Goal: Transaction & Acquisition: Subscribe to service/newsletter

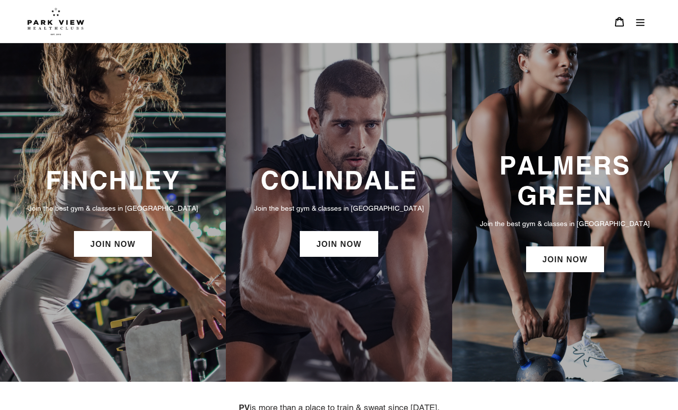
click at [249, 70] on div "COLINDALE Join the best gym & classes in London JOIN NOW" at bounding box center [339, 212] width 226 height 339
click at [265, 117] on div "COLINDALE Join the best gym & classes in London JOIN NOW" at bounding box center [339, 212] width 226 height 339
click at [266, 110] on div "COLINDALE Join the best gym & classes in London JOIN NOW" at bounding box center [339, 212] width 226 height 339
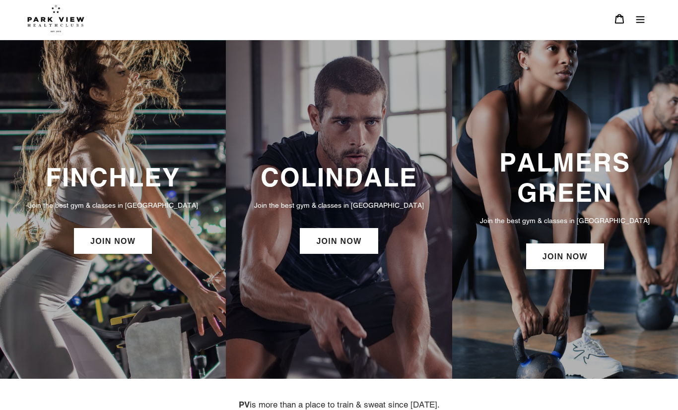
scroll to position [96, 0]
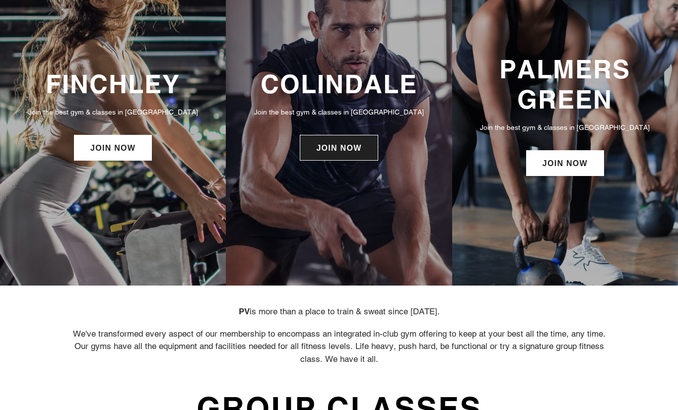
click at [316, 148] on link "JOIN NOW" at bounding box center [339, 148] width 78 height 26
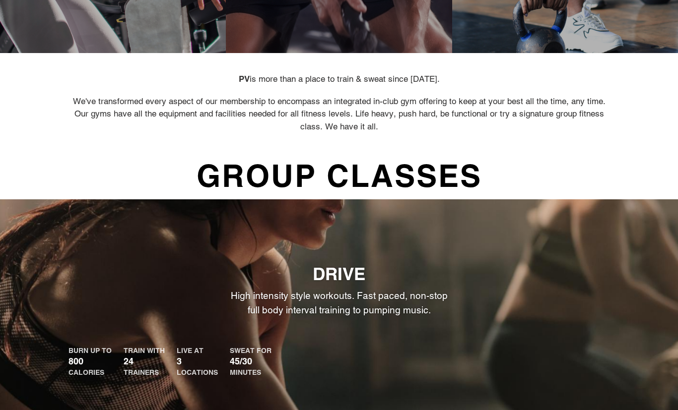
scroll to position [0, 0]
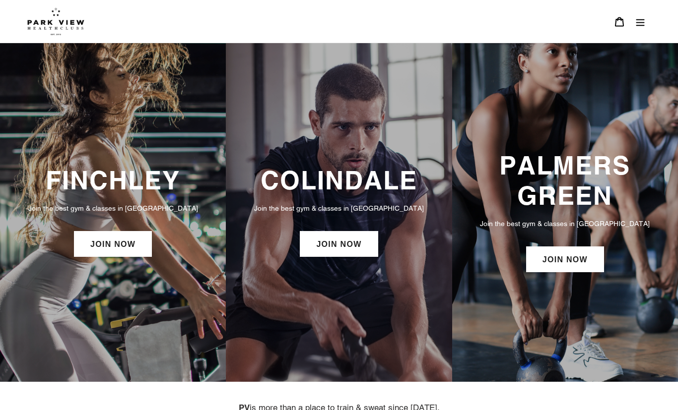
click at [629, 33] on link at bounding box center [330, 21] width 606 height 28
click at [639, 14] on button "Menu" at bounding box center [639, 21] width 21 height 21
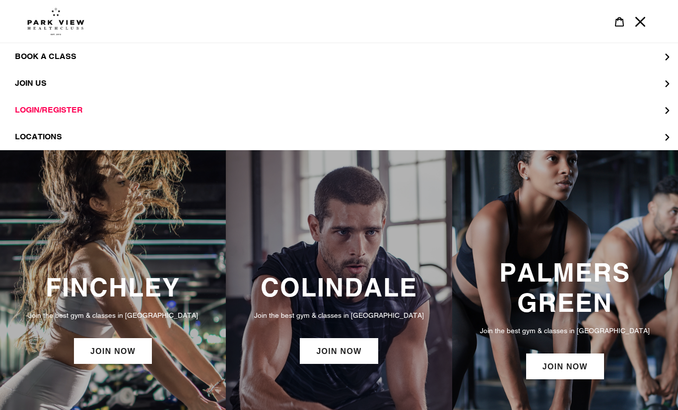
click at [258, 208] on div "COLINDALE Join the best gym & classes in London JOIN NOW" at bounding box center [339, 319] width 226 height 339
click at [273, 223] on div "COLINDALE Join the best gym & classes in London JOIN NOW" at bounding box center [339, 319] width 226 height 339
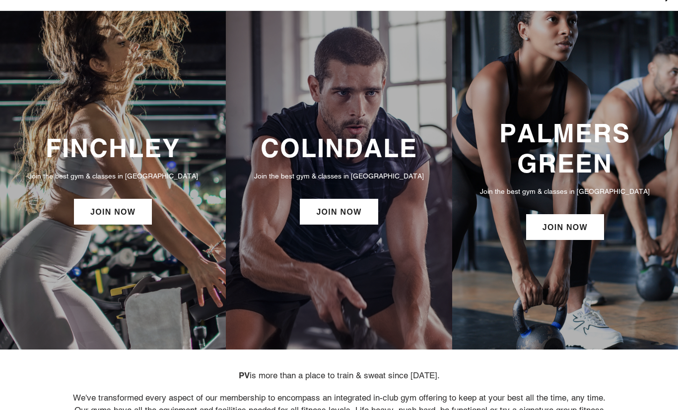
scroll to position [141, 0]
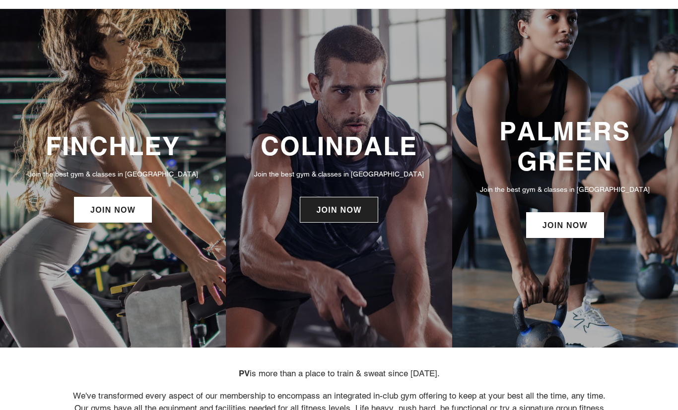
click at [317, 212] on link "JOIN NOW" at bounding box center [339, 210] width 78 height 26
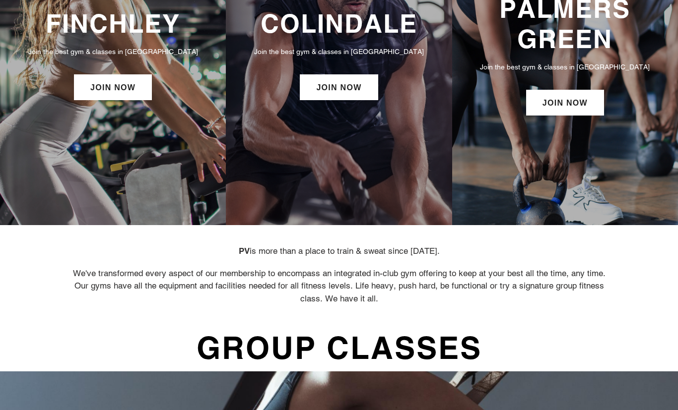
scroll to position [156, 0]
